Goal: Download file/media

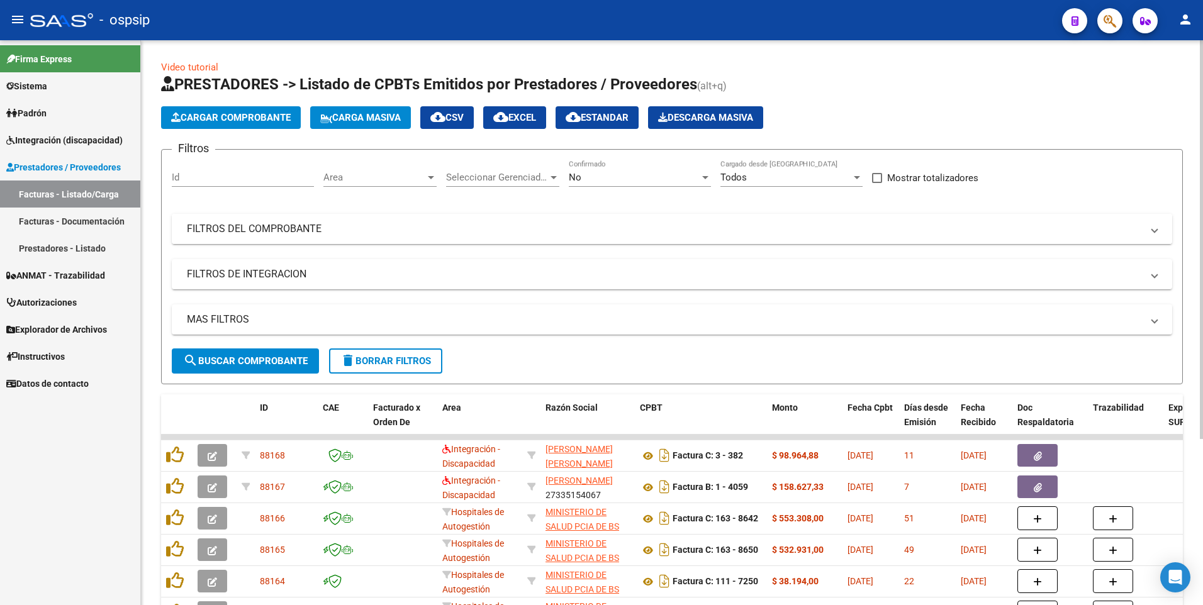
click at [323, 220] on mat-expansion-panel-header "FILTROS DEL COMPROBANTE" at bounding box center [672, 229] width 1000 height 30
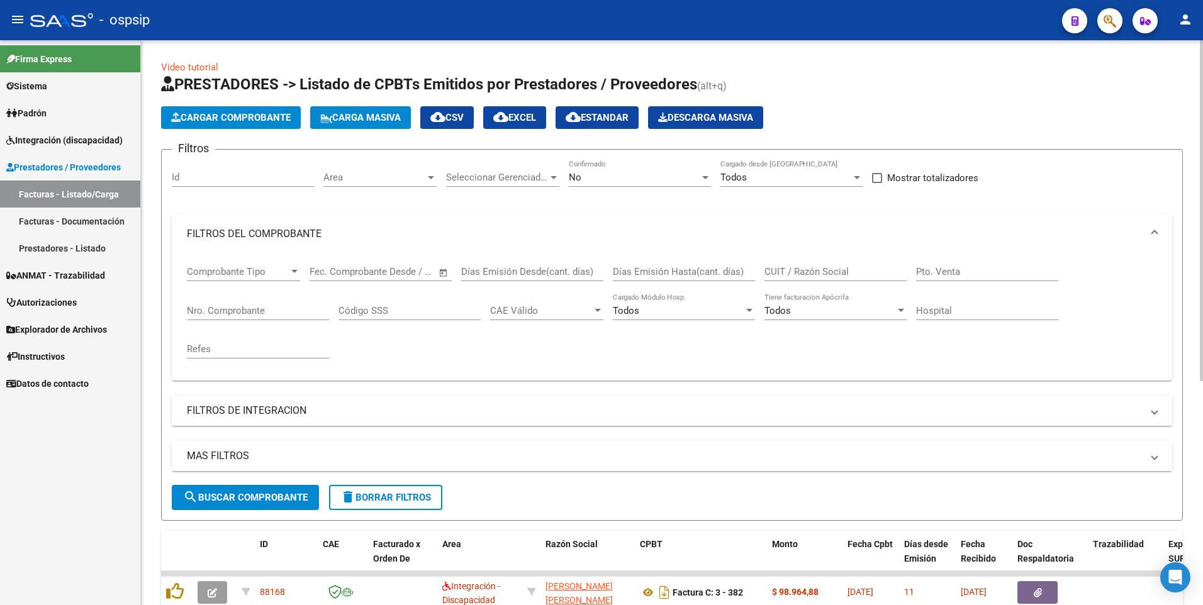
click at [807, 265] on div "CUIT / Razón Social" at bounding box center [835, 267] width 142 height 27
click at [266, 308] on input "Nro. Comprobante" at bounding box center [258, 310] width 142 height 11
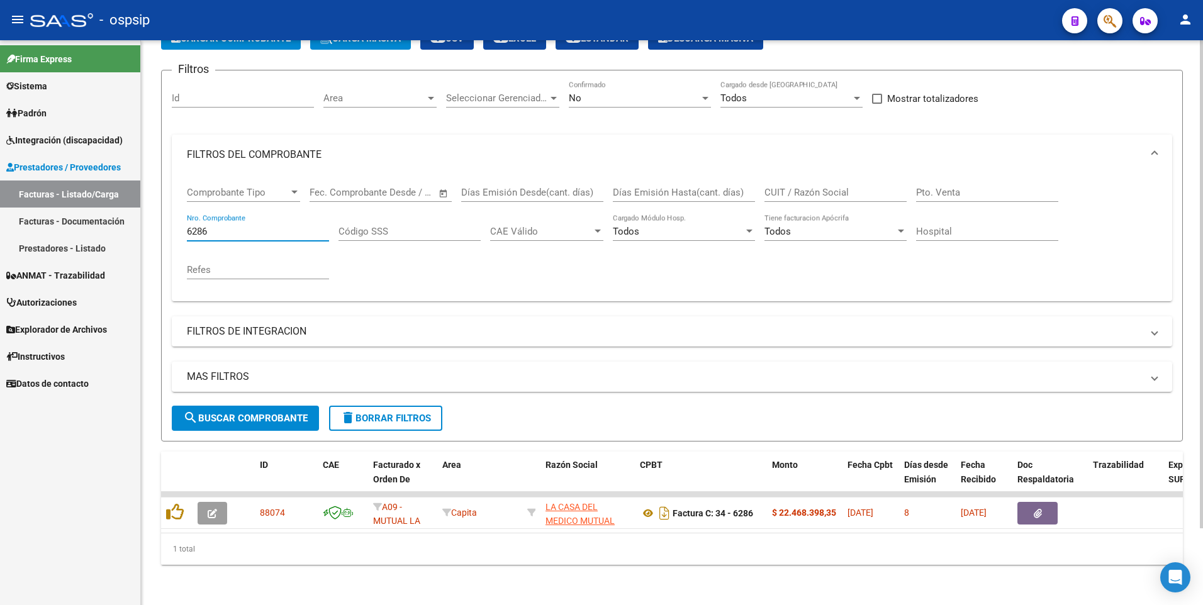
scroll to position [89, 0]
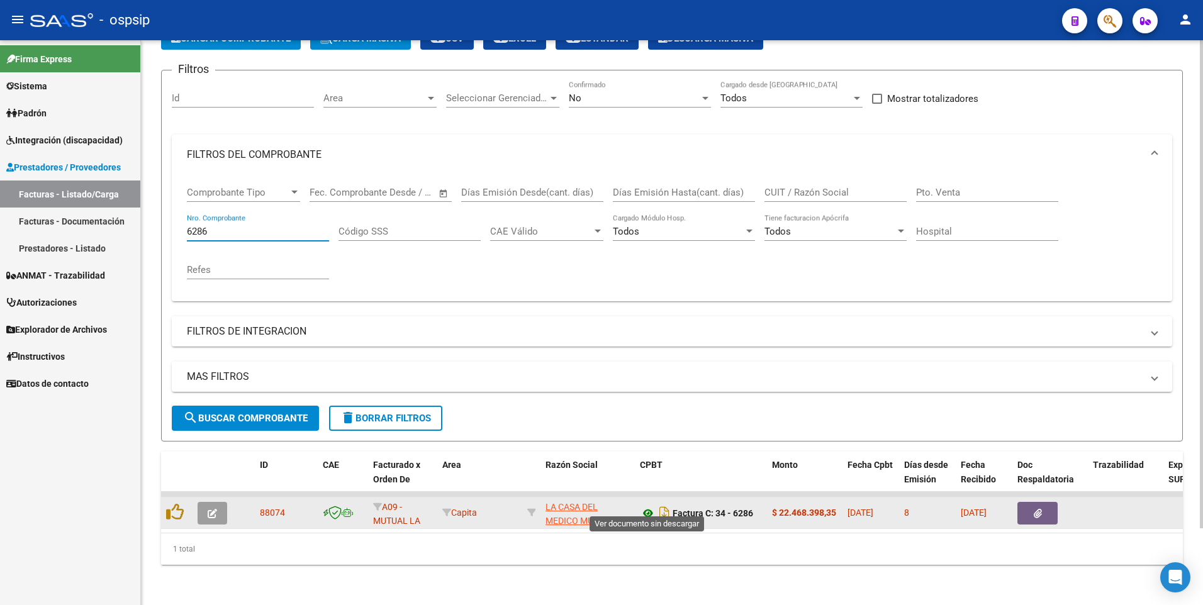
type input "6286"
click at [647, 506] on icon at bounding box center [648, 513] width 16 height 15
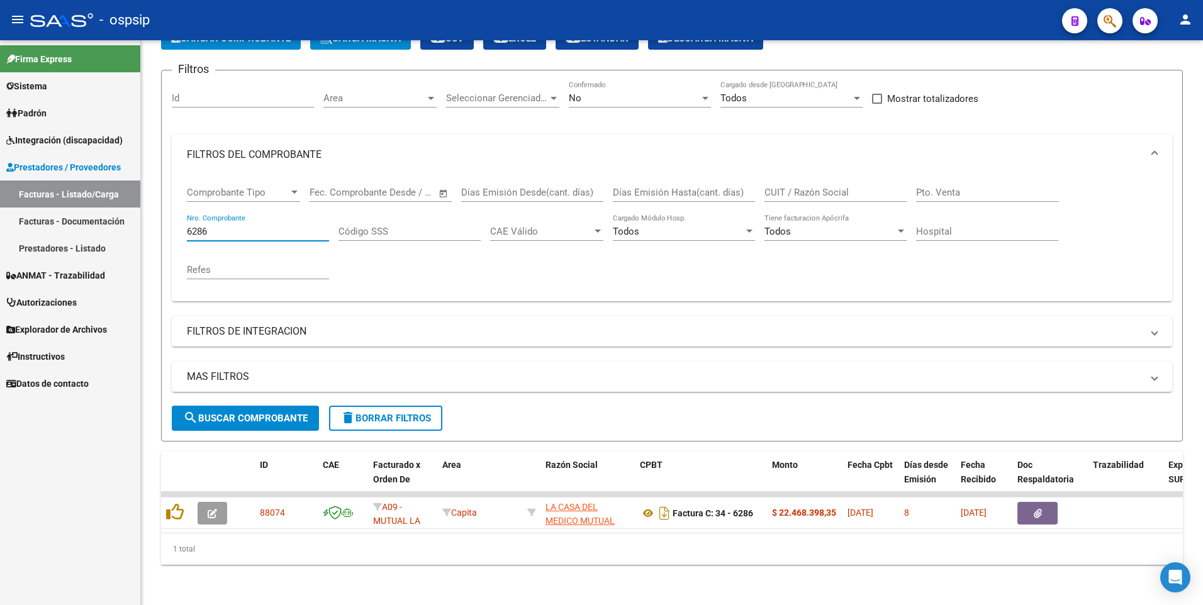
drag, startPoint x: 221, startPoint y: 227, endPoint x: 2, endPoint y: 228, distance: 219.6
click at [0, 228] on html "menu - ospsip person Firma Express Sistema Usuarios Todos los Usuarios [PERSON_…" at bounding box center [601, 302] width 1203 height 605
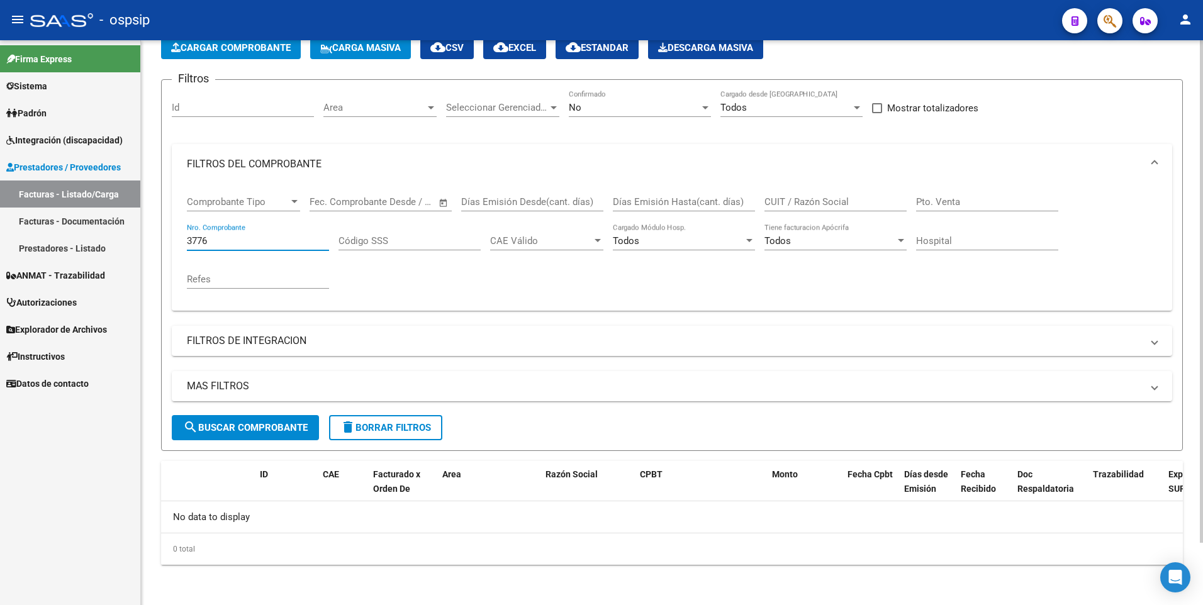
scroll to position [70, 0]
type input "3776"
click at [663, 109] on div "No" at bounding box center [634, 107] width 131 height 11
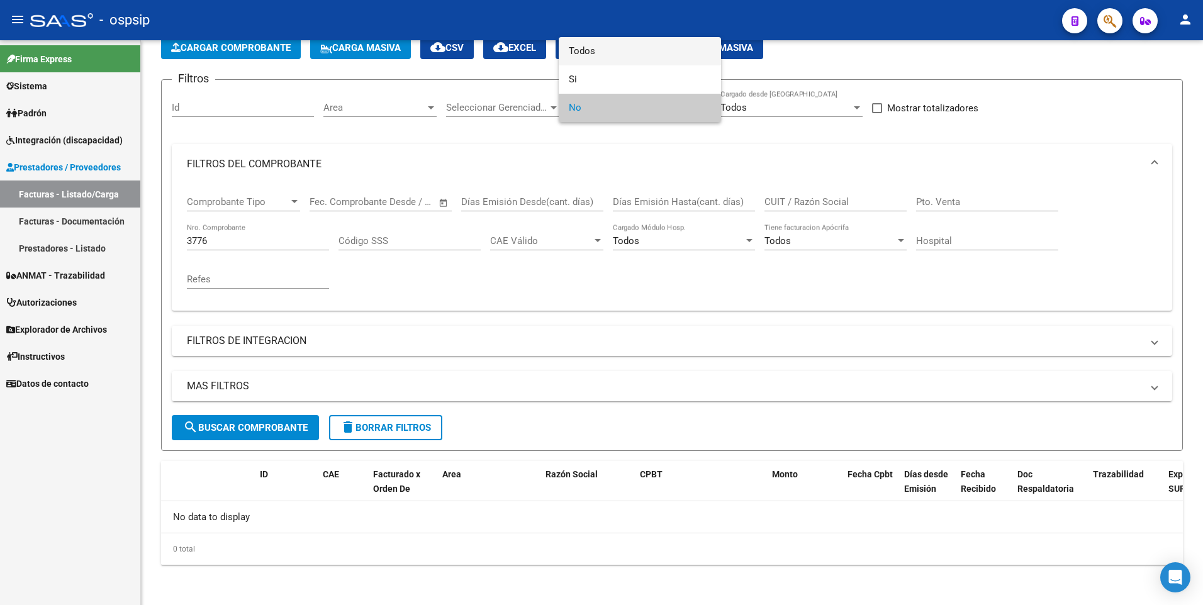
click at [623, 53] on span "Todos" at bounding box center [640, 51] width 142 height 28
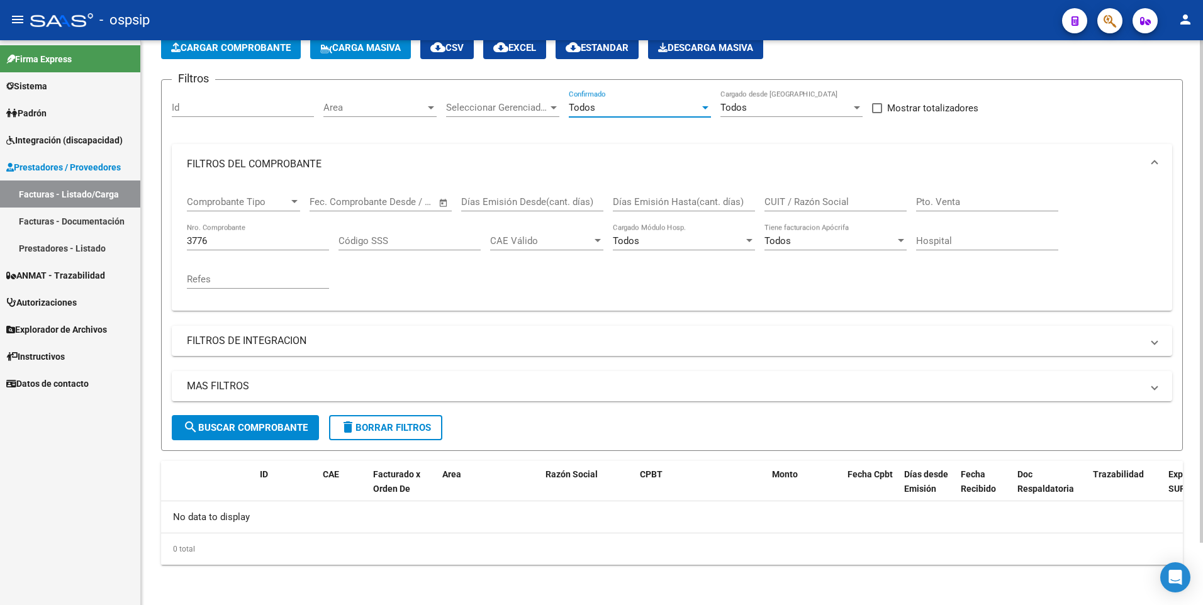
click at [296, 427] on span "search Buscar Comprobante" at bounding box center [245, 427] width 125 height 11
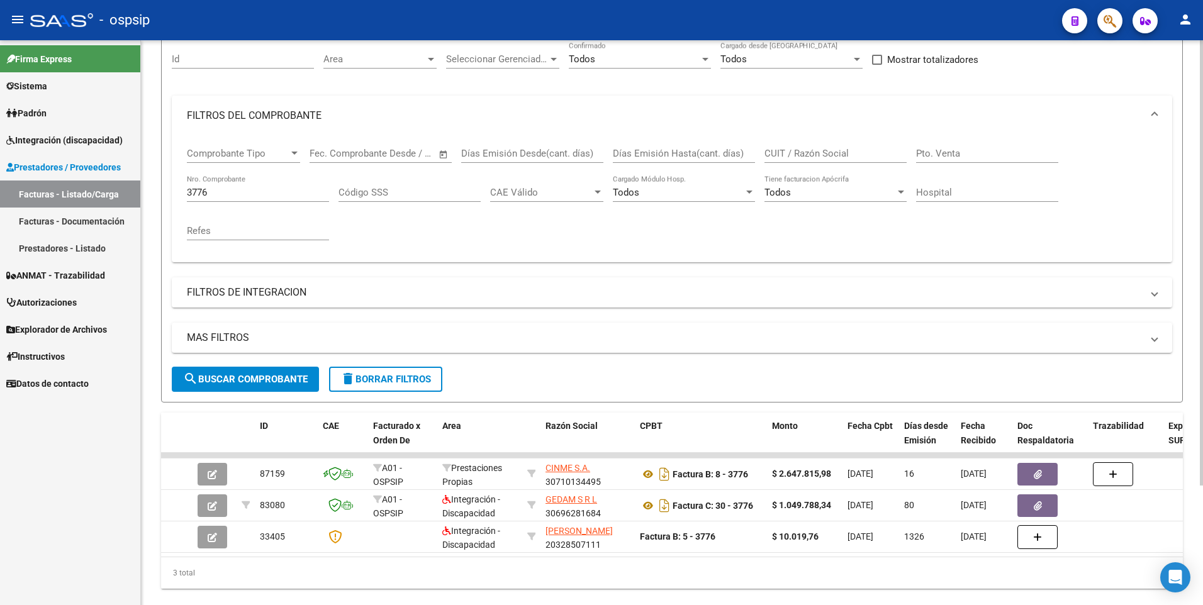
scroll to position [152, 0]
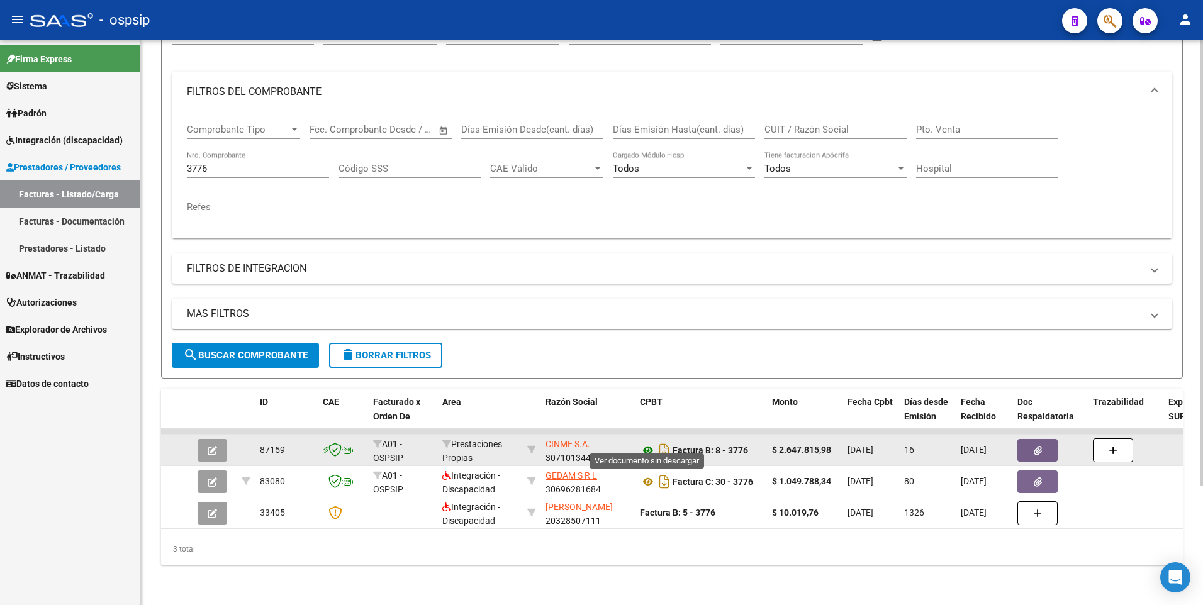
click at [646, 444] on icon at bounding box center [648, 450] width 16 height 15
